Goal: Find specific page/section

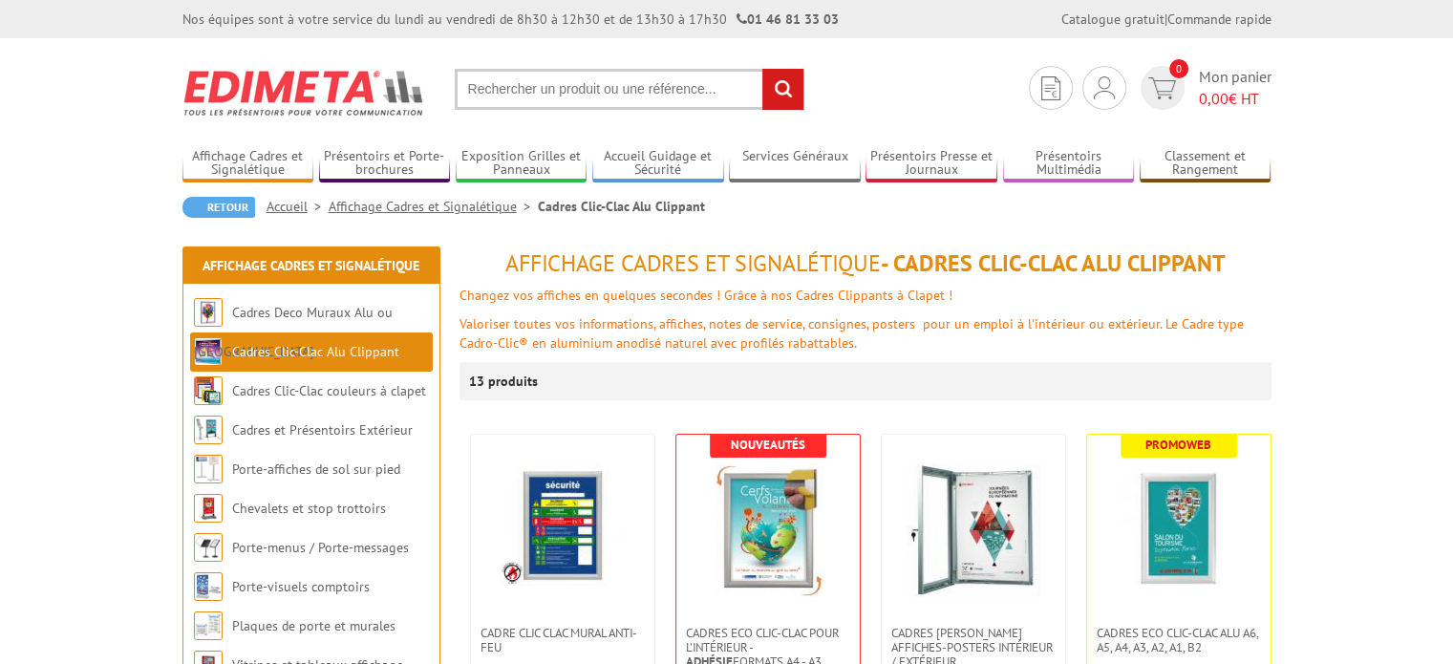
click at [588, 90] on input "text" at bounding box center [630, 89] width 350 height 41
type input "216316"
click at [762, 69] on input "rechercher" at bounding box center [782, 89] width 41 height 41
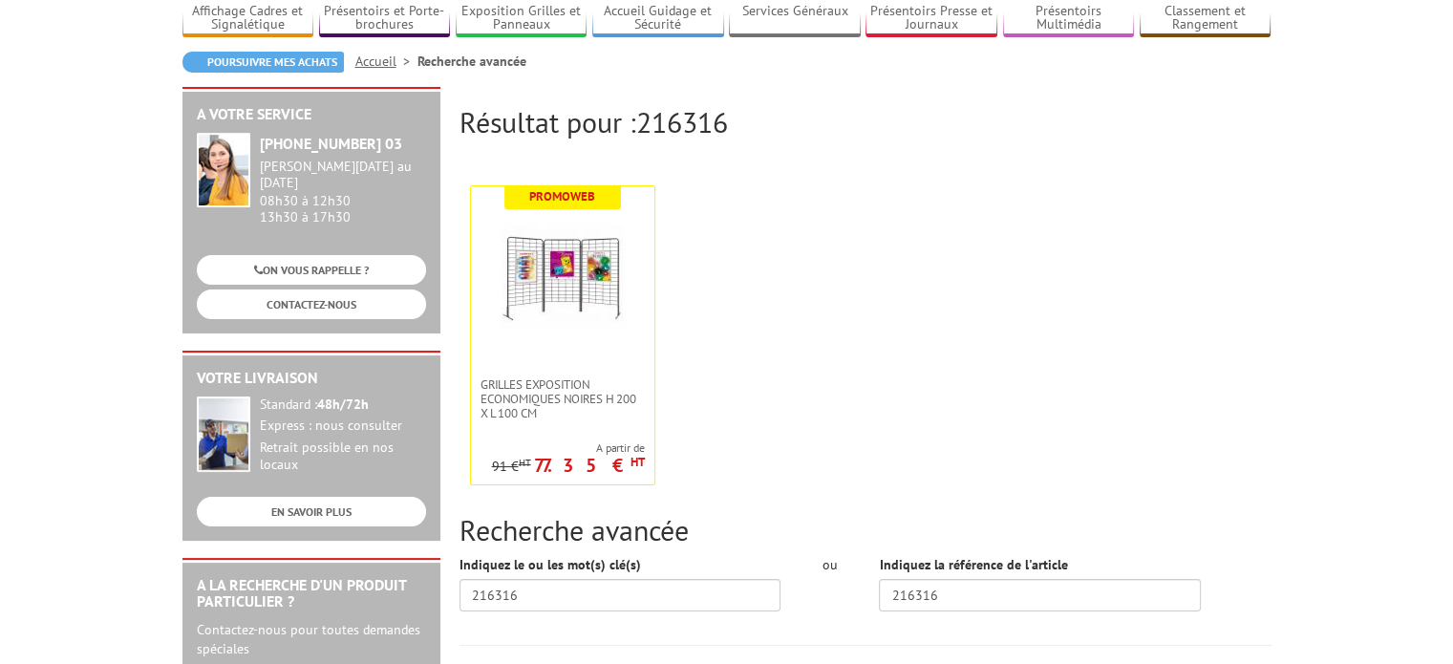
scroll to position [151, 0]
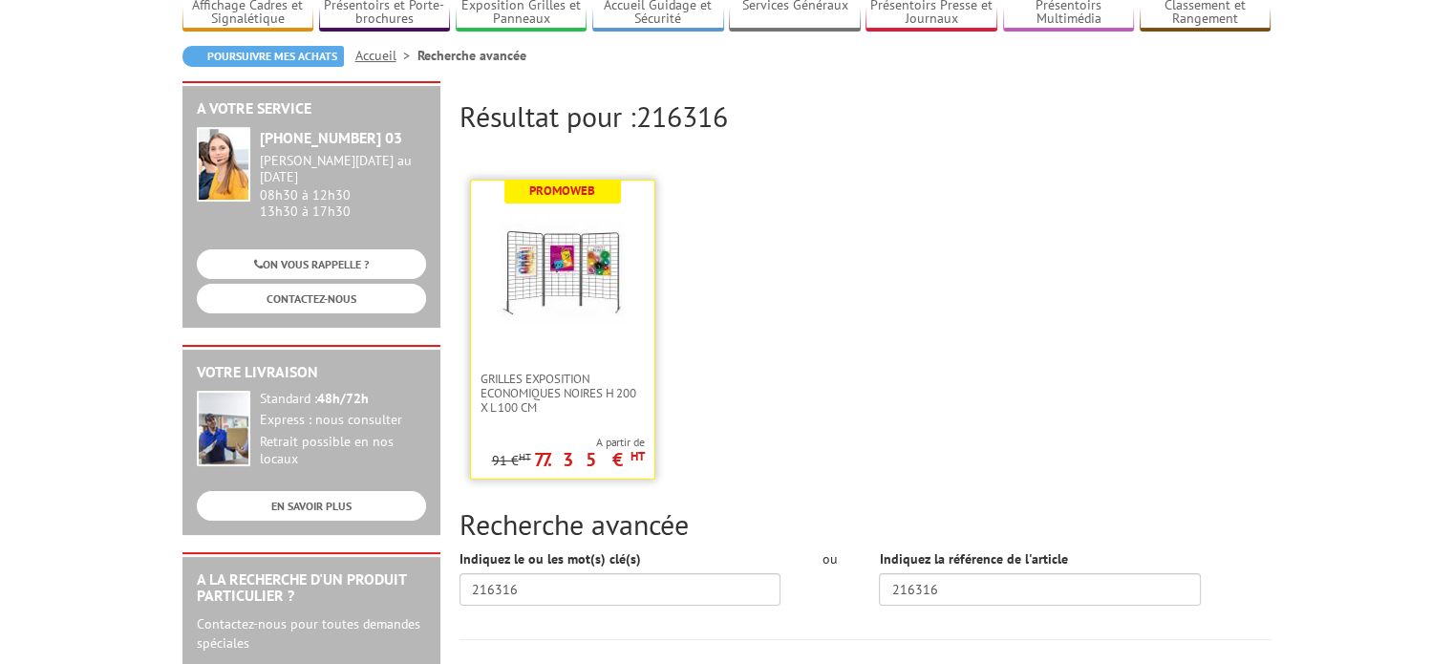
click at [562, 336] on link at bounding box center [562, 275] width 183 height 191
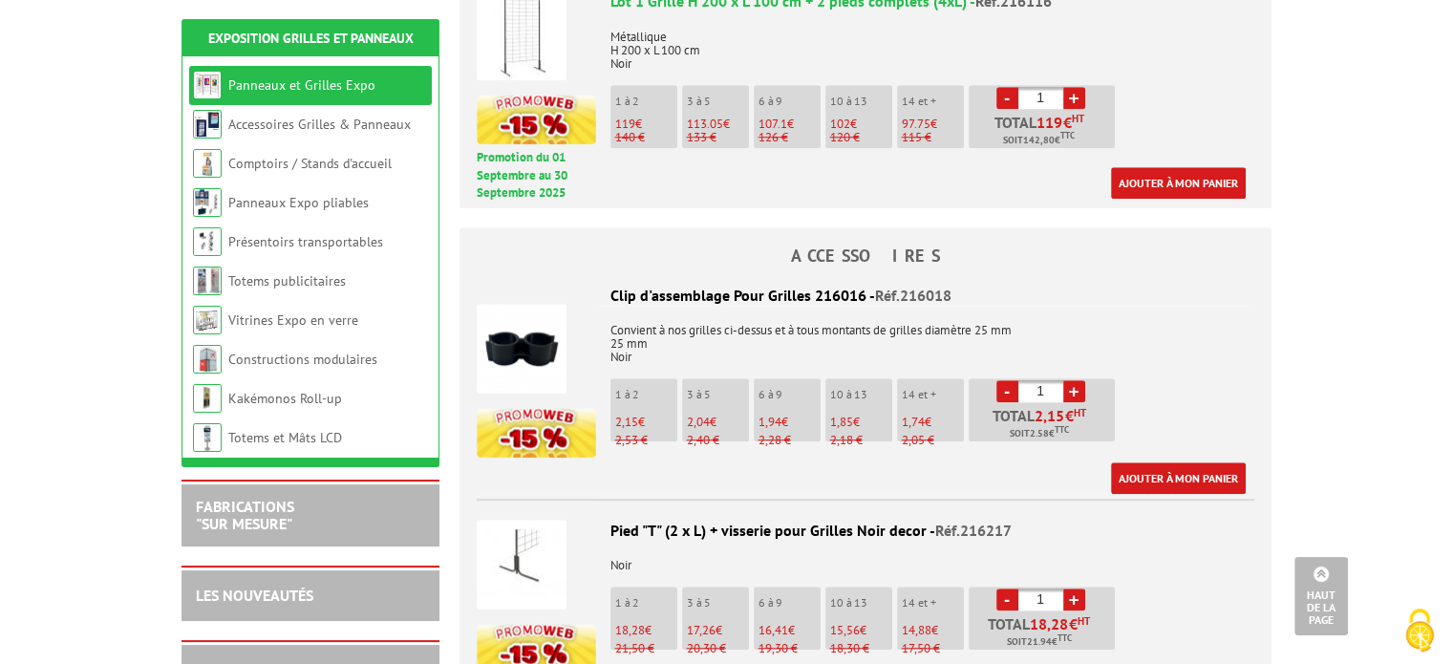
scroll to position [1555, 0]
